Goal: Find contact information: Find contact information

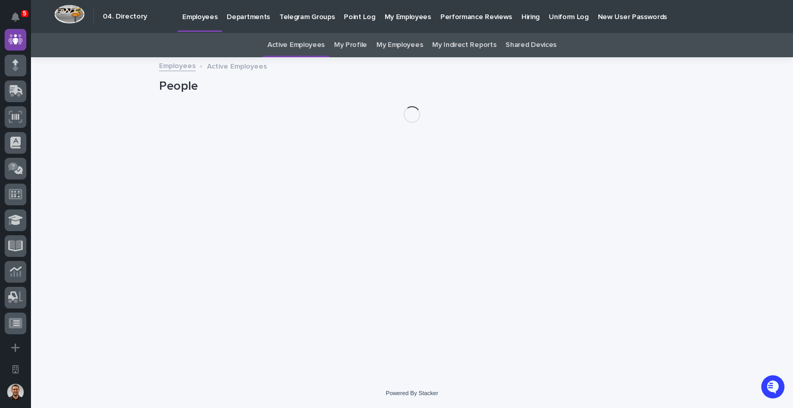
click at [247, 23] on link "Departments" at bounding box center [248, 16] width 53 height 32
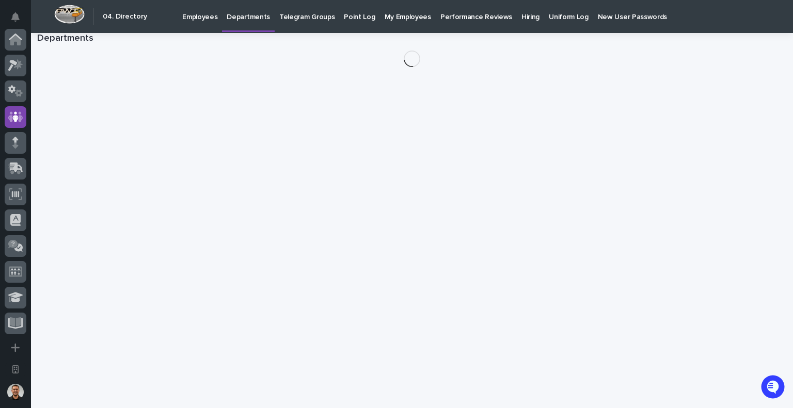
scroll to position [77, 0]
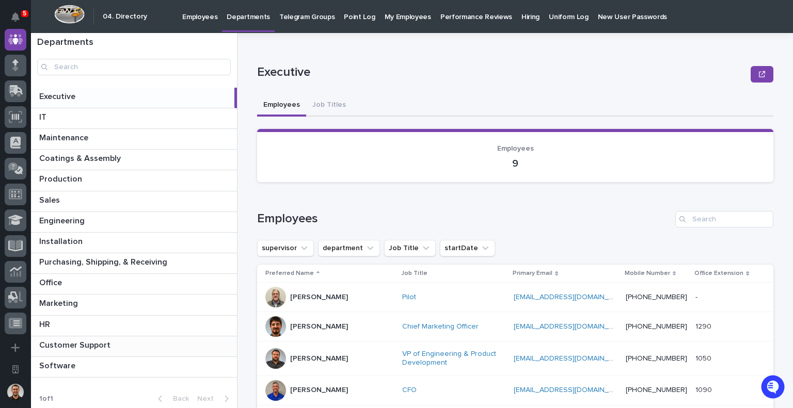
click at [142, 342] on p at bounding box center [136, 346] width 194 height 10
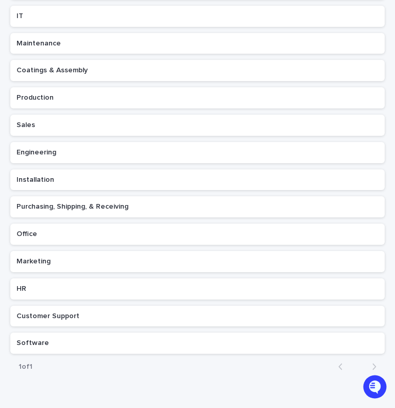
scroll to position [177, 0]
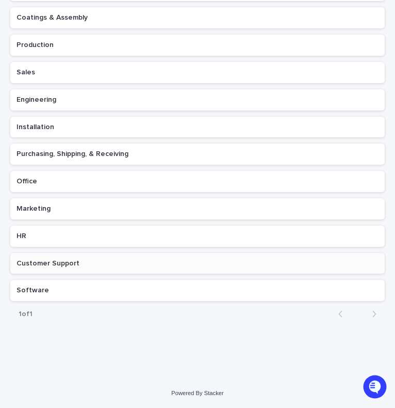
click at [108, 265] on p at bounding box center [198, 263] width 362 height 9
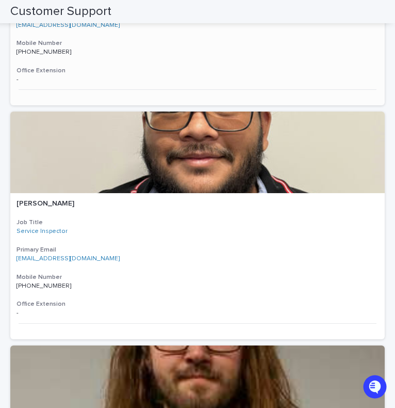
scroll to position [1363, 0]
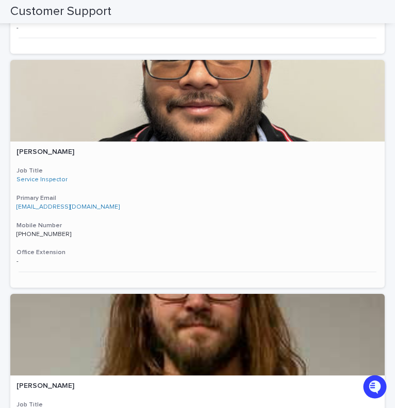
click at [185, 92] on div at bounding box center [197, 101] width 375 height 82
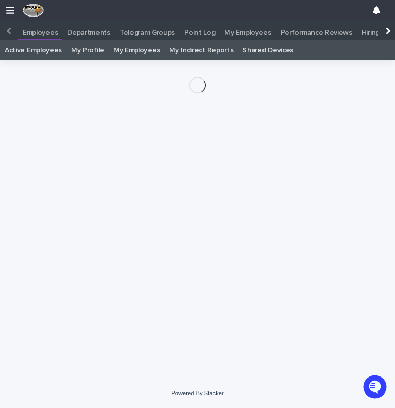
scroll to position [77, 0]
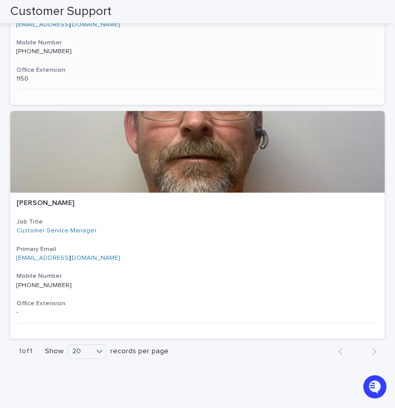
scroll to position [3458, 0]
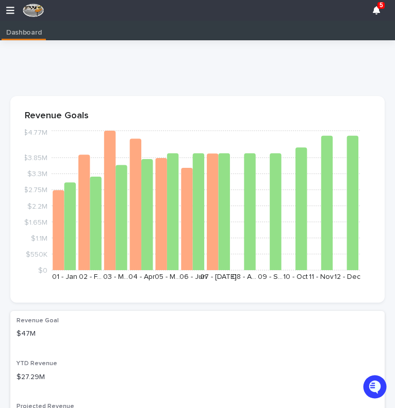
click at [12, 15] on div "5" at bounding box center [197, 10] width 395 height 21
click at [12, 13] on icon "button" at bounding box center [10, 10] width 8 height 9
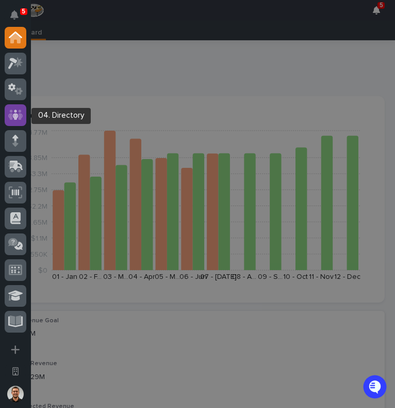
click at [20, 116] on icon at bounding box center [15, 114] width 15 height 10
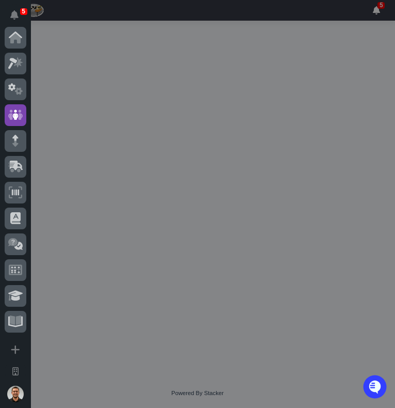
scroll to position [77, 0]
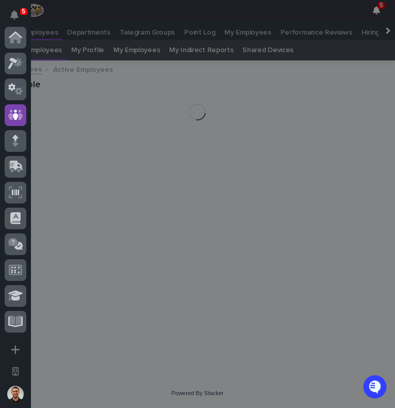
scroll to position [77, 0]
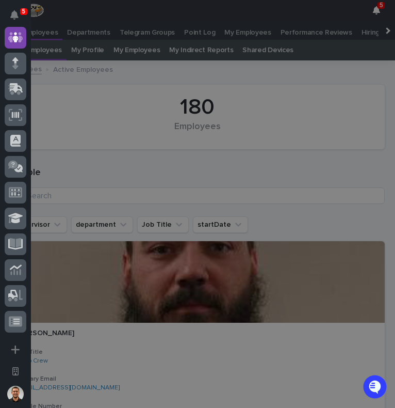
click at [90, 34] on div "5 Workspaces PWI Portal My Settings Log Out" at bounding box center [197, 204] width 395 height 408
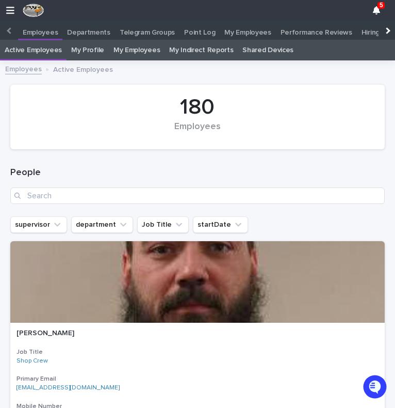
click at [92, 33] on p "Departments" at bounding box center [88, 29] width 43 height 17
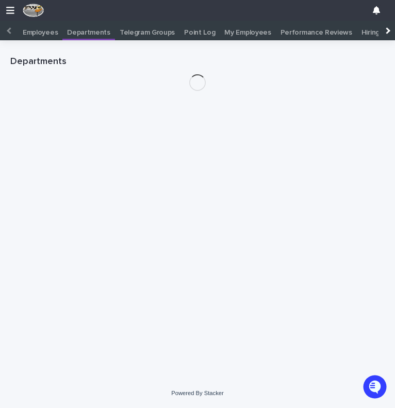
scroll to position [77, 0]
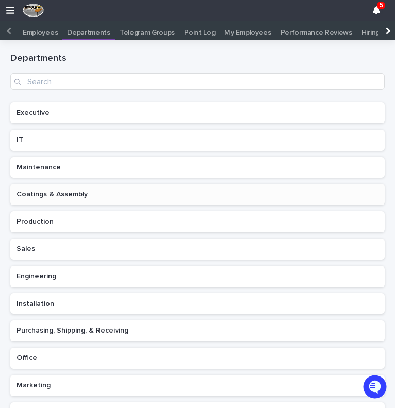
click at [71, 192] on p "Coatings & Assembly" at bounding box center [53, 193] width 73 height 11
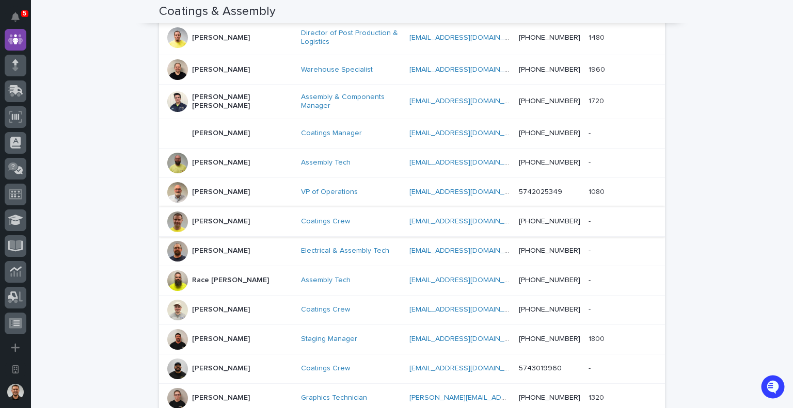
scroll to position [434, 0]
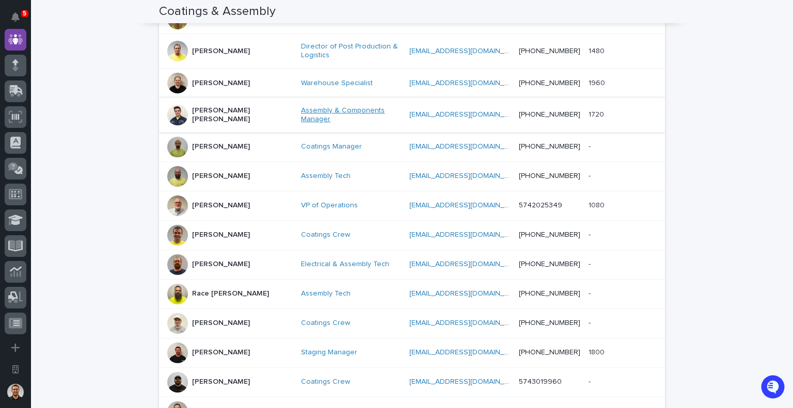
click at [301, 106] on link "Assembly & Components Manager" at bounding box center [351, 115] width 100 height 18
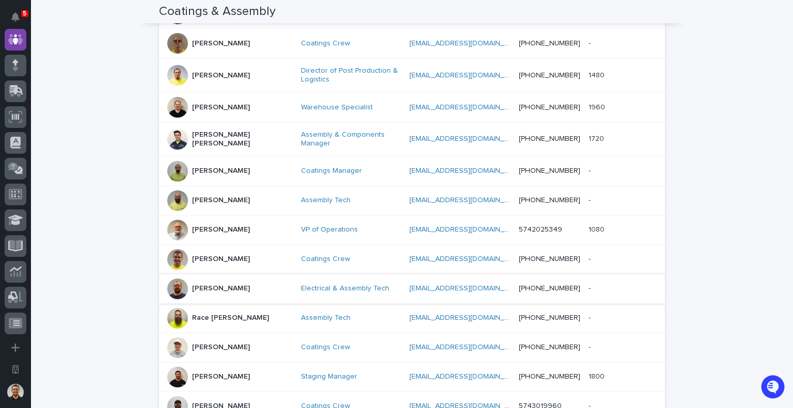
scroll to position [413, 0]
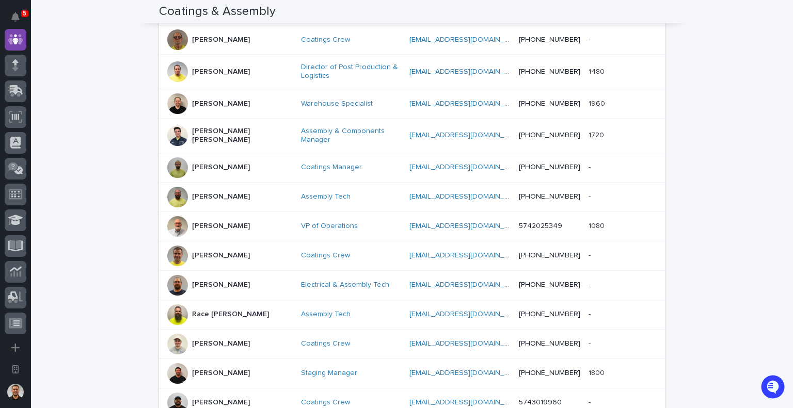
click at [225, 129] on p "[PERSON_NAME] [PERSON_NAME]" at bounding box center [242, 136] width 101 height 18
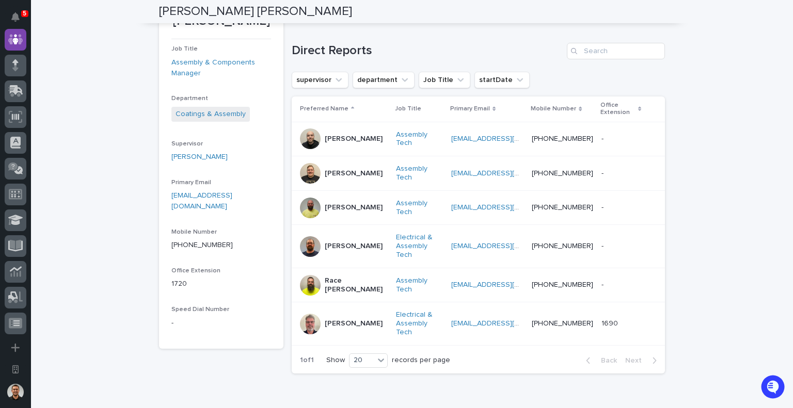
scroll to position [174, 0]
